Goal: Task Accomplishment & Management: Manage account settings

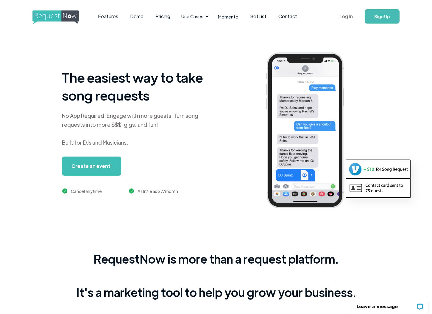
click at [352, 18] on link "Log In" at bounding box center [346, 16] width 25 height 21
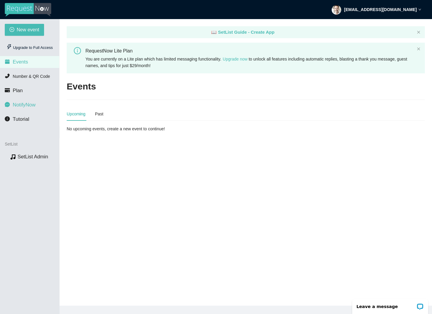
click at [27, 103] on span "NotifyNow" at bounding box center [24, 105] width 23 height 6
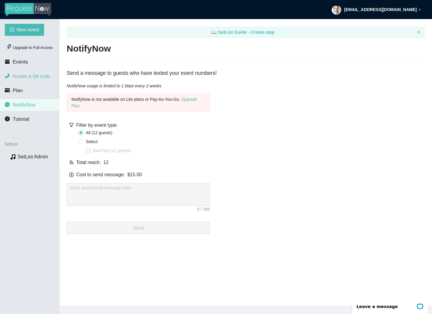
click at [22, 76] on span "Number & QR Code" at bounding box center [31, 76] width 37 height 5
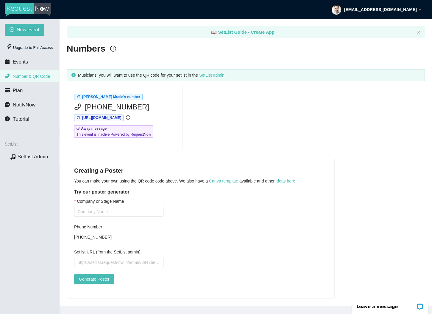
click at [244, 111] on div "[PERSON_NAME] Music's number [PHONE_NUMBER] [URL][DOMAIN_NAME] Away message Thi…" at bounding box center [245, 117] width 363 height 63
click at [28, 64] on li "Events" at bounding box center [29, 62] width 59 height 12
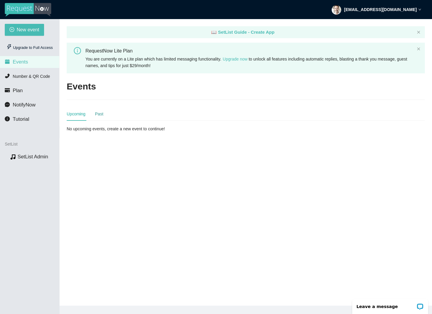
click at [103, 114] on div "Past" at bounding box center [99, 114] width 8 height 7
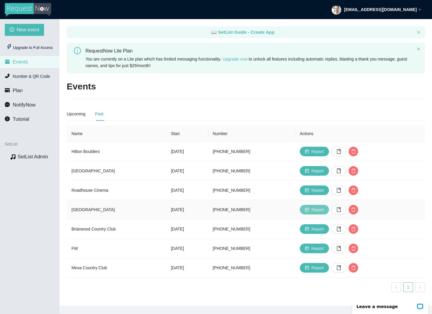
click at [324, 210] on span "Report" at bounding box center [318, 209] width 13 height 7
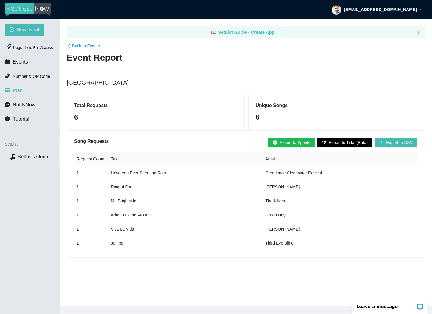
click at [19, 90] on span "Plan" at bounding box center [18, 91] width 10 height 6
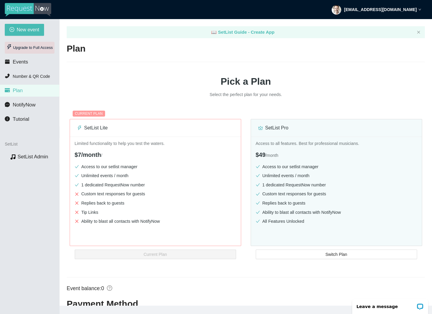
click at [28, 48] on div "Upgrade to Full Access" at bounding box center [30, 48] width 50 height 12
click at [30, 49] on div "Upgrade to Full Access" at bounding box center [30, 48] width 50 height 12
click at [31, 78] on span "Number & QR Code" at bounding box center [31, 76] width 37 height 5
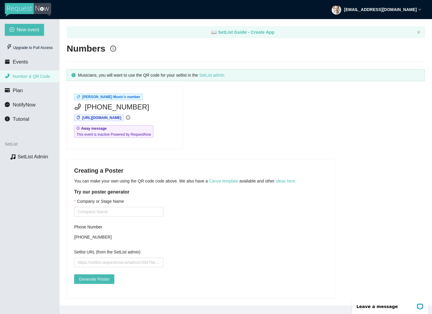
scroll to position [1, 0]
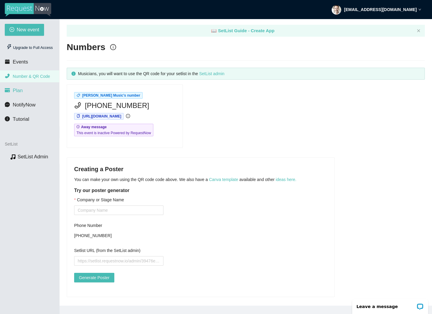
click at [23, 93] on li "Plan" at bounding box center [29, 91] width 59 height 12
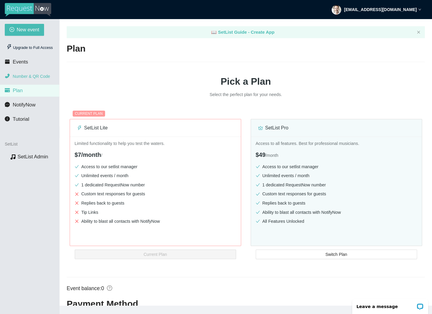
click at [24, 77] on span "Number & QR Code" at bounding box center [31, 76] width 37 height 5
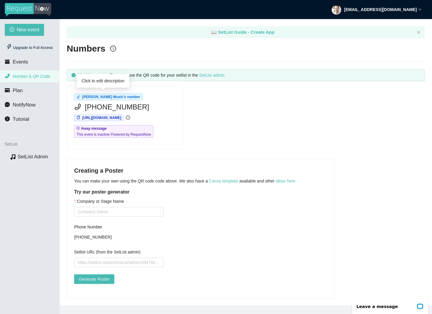
click at [92, 98] on span "[PERSON_NAME] Music's number" at bounding box center [111, 97] width 58 height 4
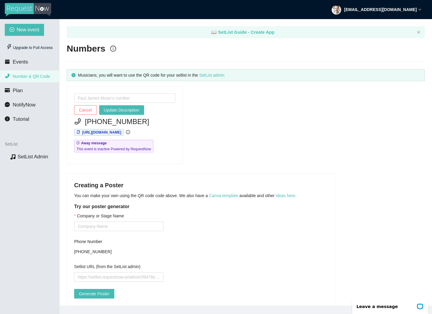
click at [246, 102] on div "Cancel Update Description [PHONE_NUMBER] [URL][DOMAIN_NAME] Away message This e…" at bounding box center [245, 125] width 363 height 78
click at [37, 75] on span "Number & QR Code" at bounding box center [31, 76] width 37 height 5
click at [33, 88] on li "Plan" at bounding box center [29, 91] width 59 height 12
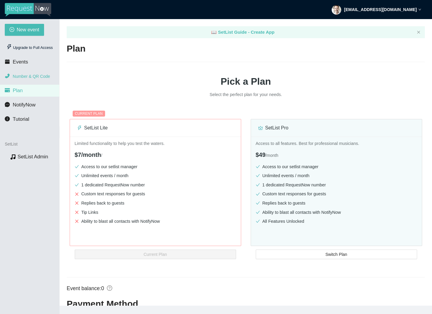
click at [34, 77] on span "Number & QR Code" at bounding box center [31, 76] width 37 height 5
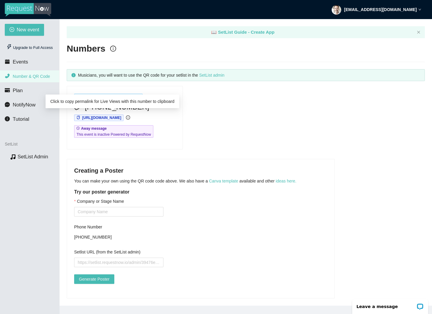
click at [109, 118] on span "[URL][DOMAIN_NAME]" at bounding box center [101, 118] width 39 height 4
click at [217, 141] on div "[PERSON_NAME] Music's number [PHONE_NUMBER] [URL][DOMAIN_NAME] Away message Thi…" at bounding box center [245, 117] width 363 height 63
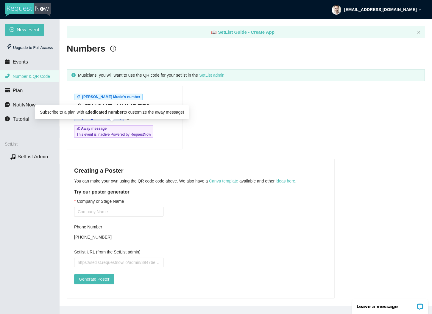
click at [137, 134] on span "This event is inactive Powered by RequestNow" at bounding box center [114, 134] width 74 height 6
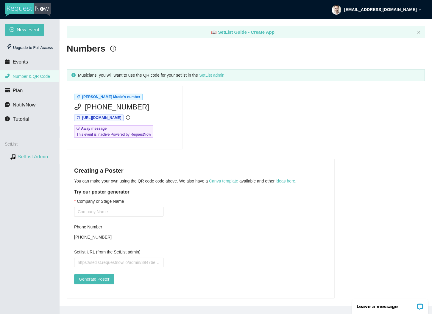
click at [32, 156] on link "SetList Admin" at bounding box center [33, 157] width 31 height 6
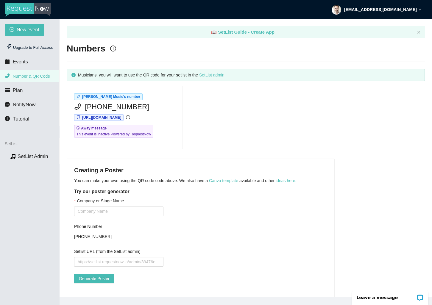
click at [299, 132] on div "[PERSON_NAME] Music's number [PHONE_NUMBER] [URL][DOMAIN_NAME] Away message Thi…" at bounding box center [245, 117] width 363 height 63
click at [17, 118] on span "Tutorial" at bounding box center [21, 119] width 16 height 6
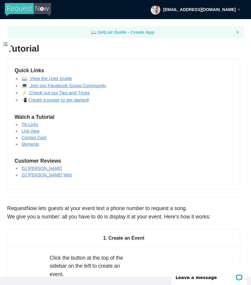
click at [51, 85] on link "💻 Join our Facebook Group Community" at bounding box center [64, 85] width 85 height 5
